Goal: Information Seeking & Learning: Find specific fact

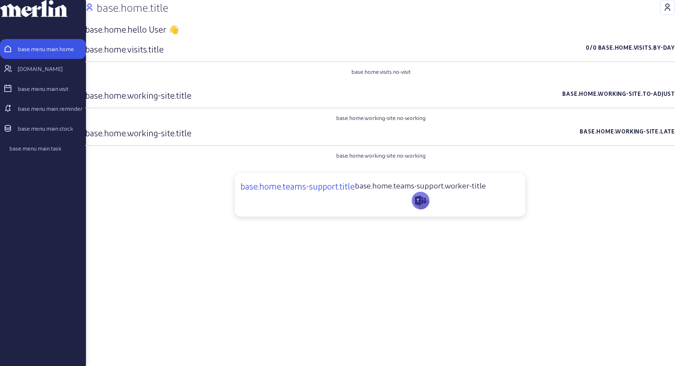
drag, startPoint x: 188, startPoint y: 198, endPoint x: 183, endPoint y: 197, distance: 5.7
click at [188, 198] on div "base.home.teams-support.title base.home.teams-support.worker-title" at bounding box center [380, 194] width 598 height 43
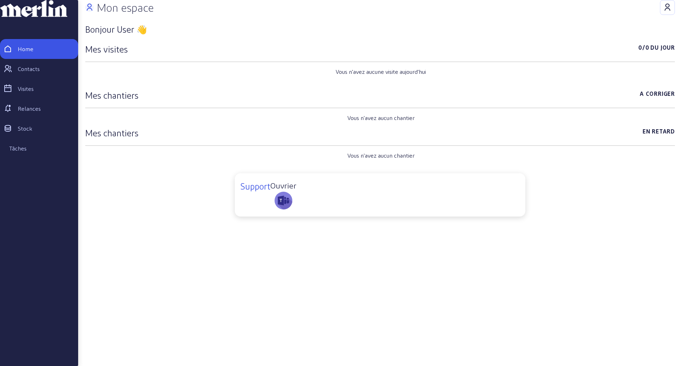
click at [177, 35] on h3 "Bonjour User 👋" at bounding box center [379, 28] width 589 height 11
click at [668, 12] on icon "button" at bounding box center [667, 7] width 9 height 9
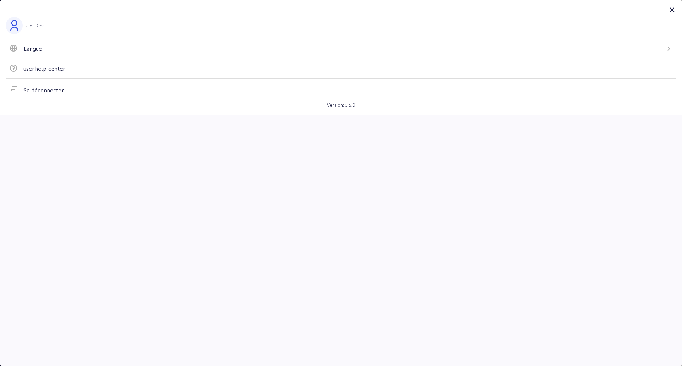
click at [667, 8] on icon at bounding box center [671, 10] width 9 height 9
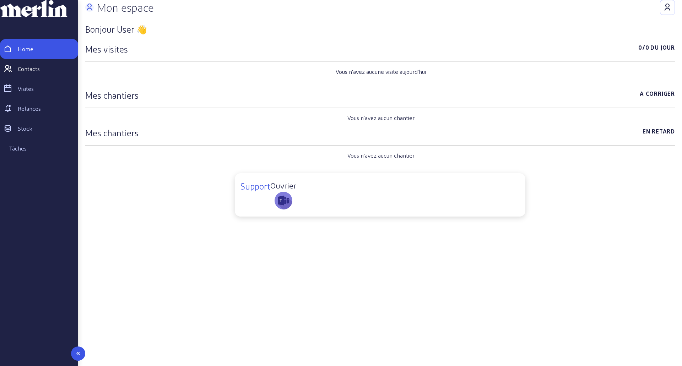
click at [36, 79] on link "Contacts" at bounding box center [39, 69] width 78 height 20
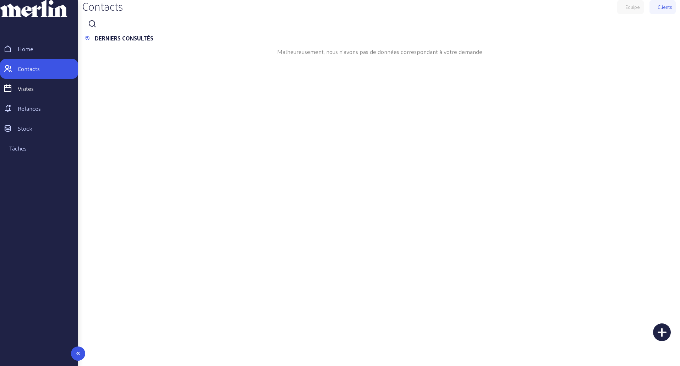
click at [34, 93] on div "Visites" at bounding box center [26, 88] width 16 height 9
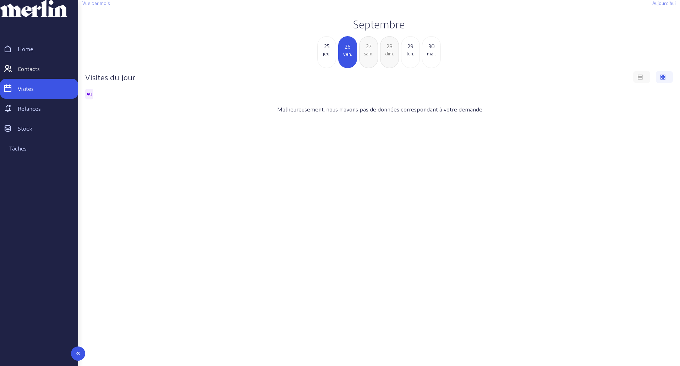
click at [32, 73] on div "Contacts" at bounding box center [29, 69] width 22 height 9
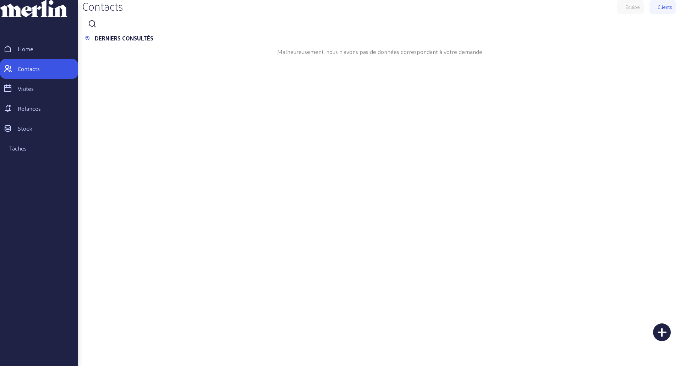
click at [94, 28] on icon at bounding box center [92, 24] width 9 height 9
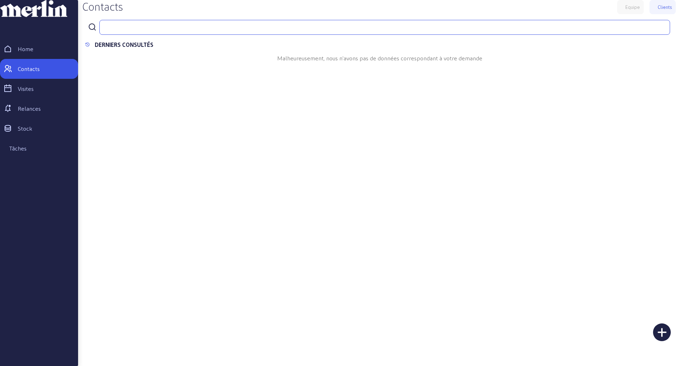
click at [120, 35] on input "text" at bounding box center [384, 27] width 571 height 15
type input "antoine"
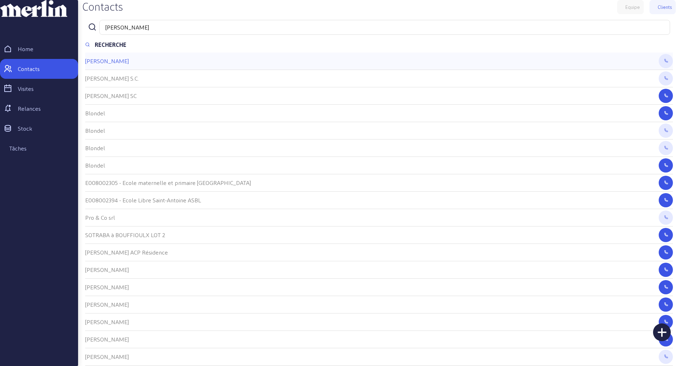
click at [122, 70] on div "ANTOINE" at bounding box center [379, 61] width 588 height 17
click at [105, 64] on cam-list-title "ANTOINE" at bounding box center [107, 61] width 44 height 7
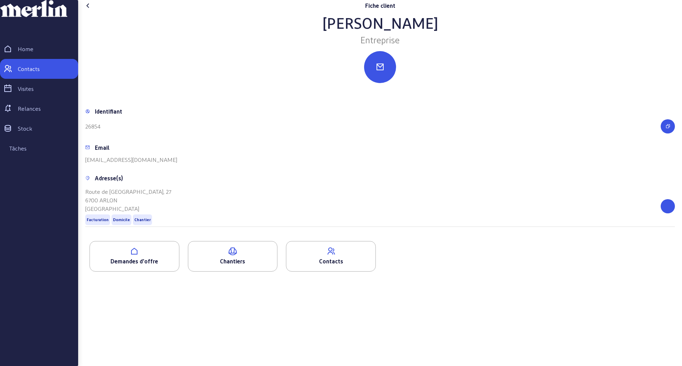
click at [349, 182] on div "Adresse(s)" at bounding box center [379, 178] width 589 height 9
click at [397, 272] on ul "Demandes d'offre Chantiers Contacts" at bounding box center [379, 257] width 589 height 33
click at [151, 256] on icon at bounding box center [134, 251] width 89 height 9
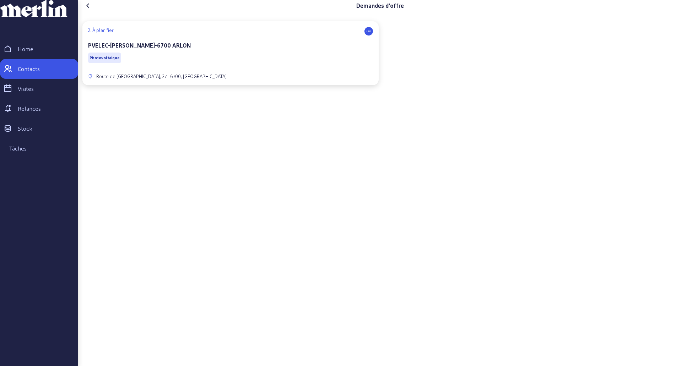
click at [264, 85] on div "2. À planifier LBS PVELEC-ANTOINE-6700 ARLON Photovoltaique Route de Bouillon, …" at bounding box center [230, 53] width 296 height 64
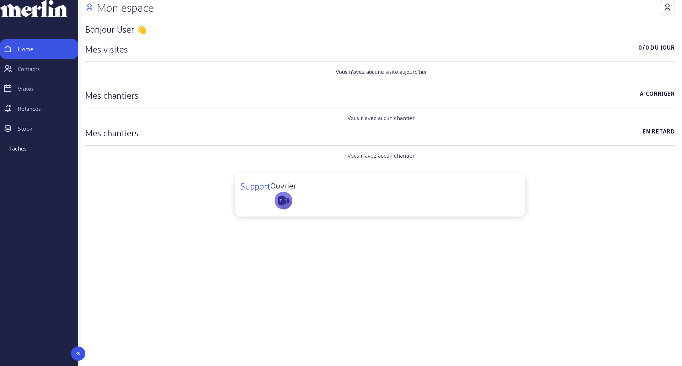
click at [22, 153] on div "Tâches" at bounding box center [17, 148] width 17 height 9
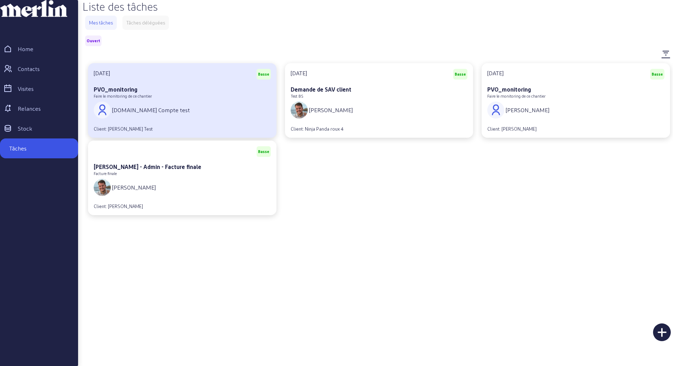
click at [164, 99] on div "Faire le monitoring de ce chantier" at bounding box center [182, 96] width 177 height 5
